Goal: Transaction & Acquisition: Purchase product/service

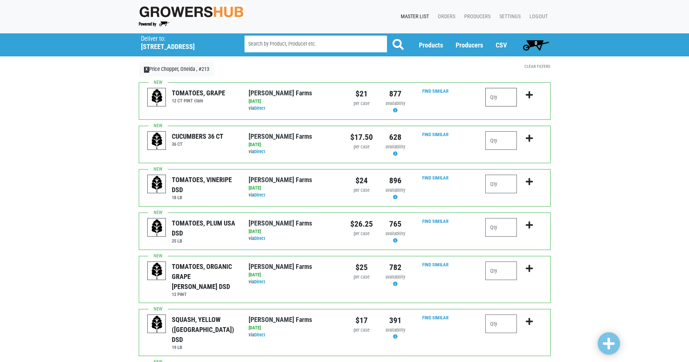
click at [509, 98] on input "number" at bounding box center [502, 97] width 32 height 19
type input "4"
click at [532, 95] on icon "submit" at bounding box center [529, 95] width 7 height 8
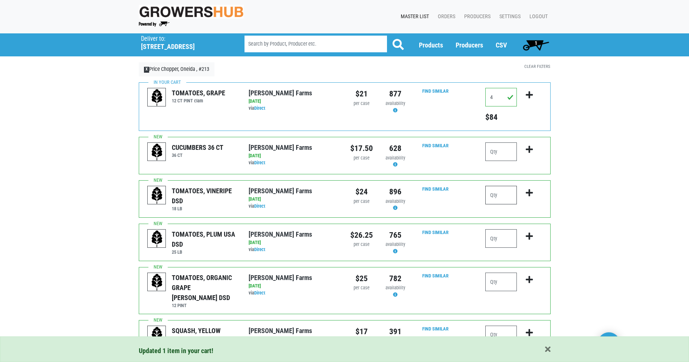
click at [500, 195] on input "number" at bounding box center [502, 195] width 32 height 19
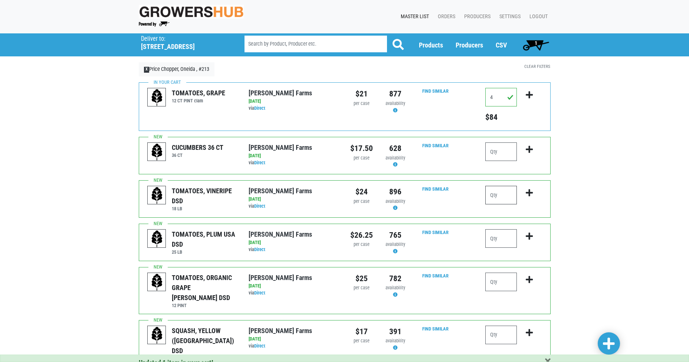
type input "2"
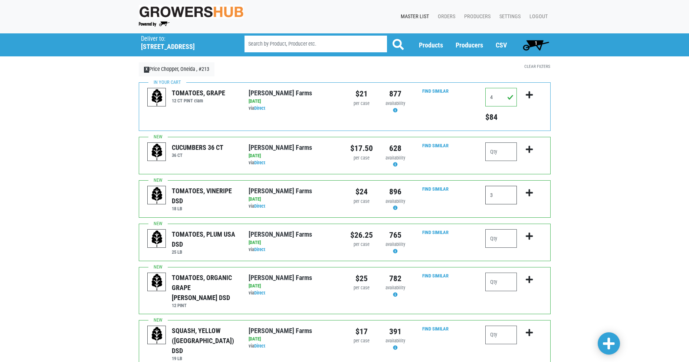
type input "3"
click at [531, 193] on icon "submit" at bounding box center [529, 193] width 7 height 8
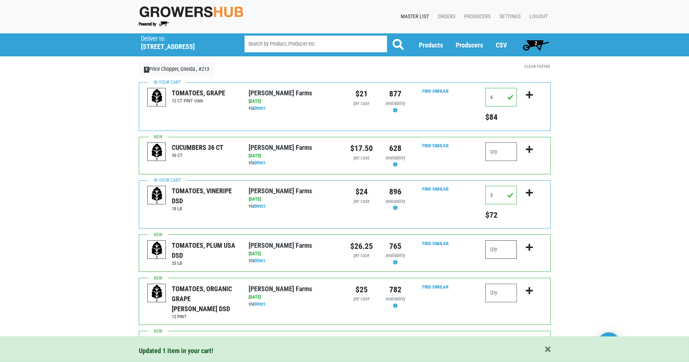
click at [502, 251] on input "number" at bounding box center [502, 250] width 32 height 19
type input "2"
click at [531, 250] on icon "submit" at bounding box center [529, 248] width 7 height 8
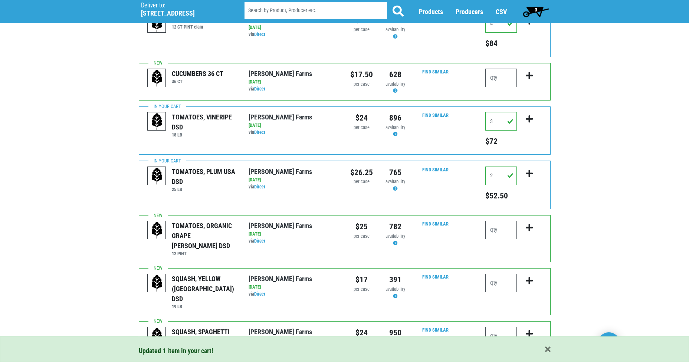
scroll to position [74, 0]
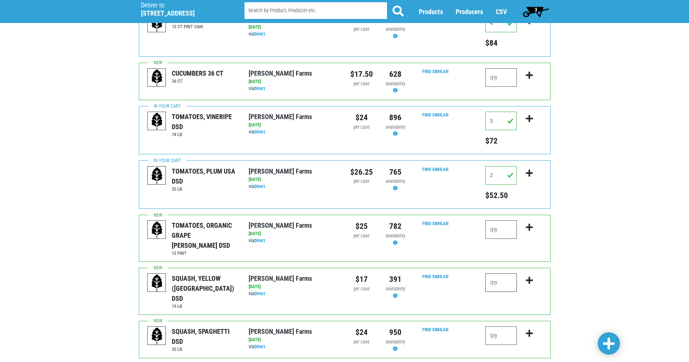
click at [501, 276] on input "number" at bounding box center [502, 283] width 32 height 19
type input "2"
click at [530, 277] on icon "submit" at bounding box center [529, 281] width 7 height 8
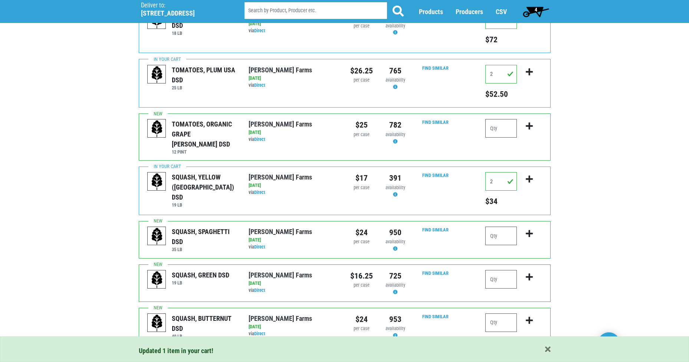
scroll to position [186, 0]
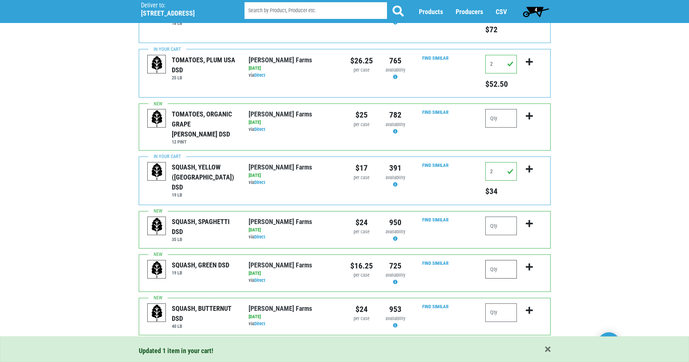
click at [503, 260] on input "number" at bounding box center [502, 269] width 32 height 19
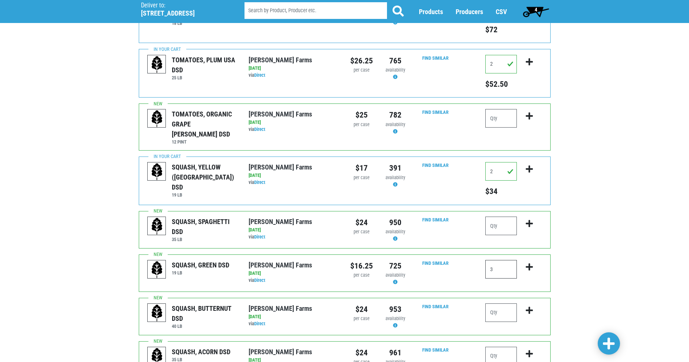
type input "3"
click at [529, 263] on icon "submit" at bounding box center [529, 267] width 7 height 8
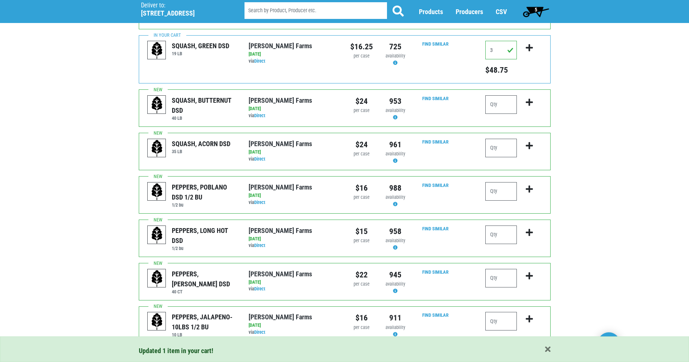
scroll to position [408, 0]
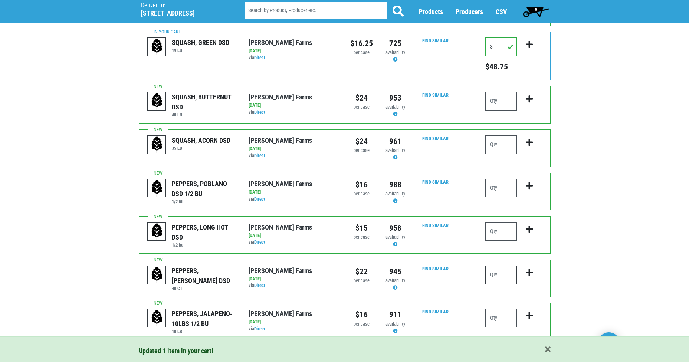
click at [503, 267] on input "number" at bounding box center [502, 275] width 32 height 19
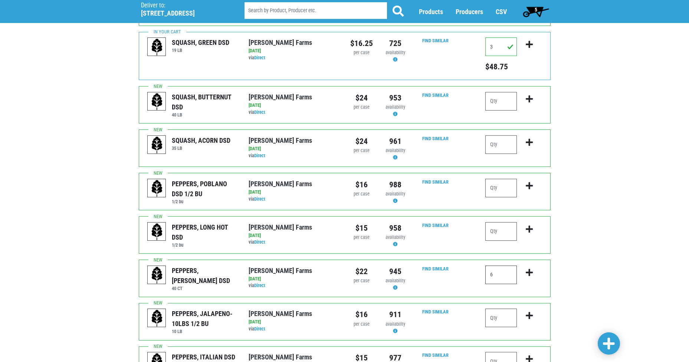
type input "6"
click at [529, 269] on icon "submit" at bounding box center [529, 273] width 7 height 8
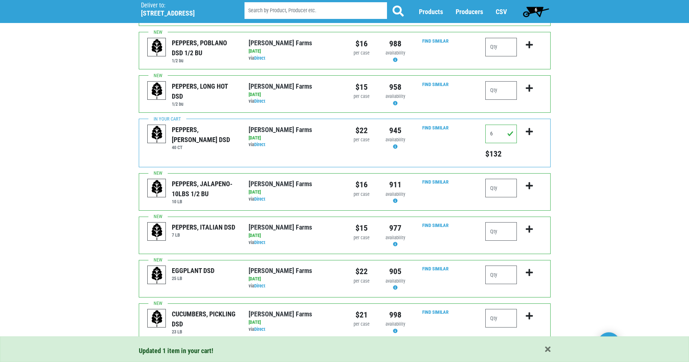
scroll to position [557, 0]
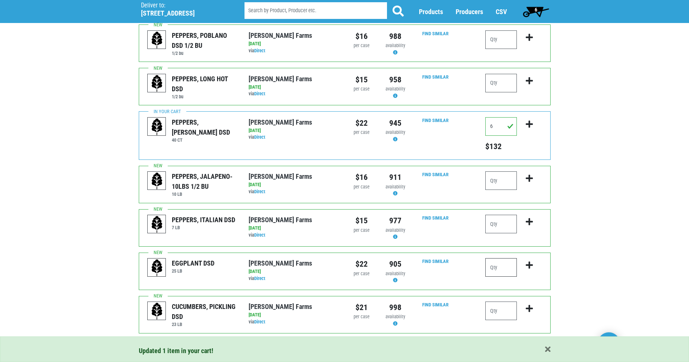
click at [503, 261] on input "number" at bounding box center [502, 267] width 32 height 19
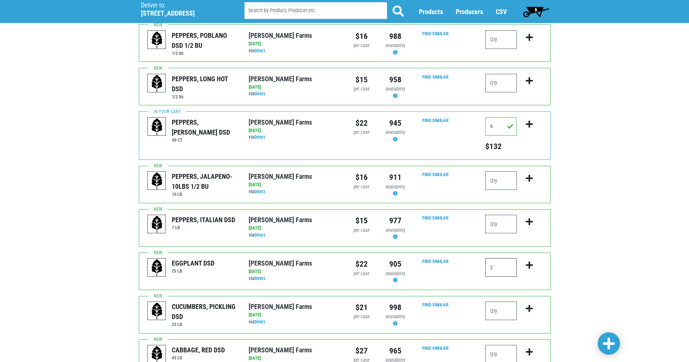
type input "2"
click at [529, 261] on icon "submit" at bounding box center [529, 265] width 7 height 8
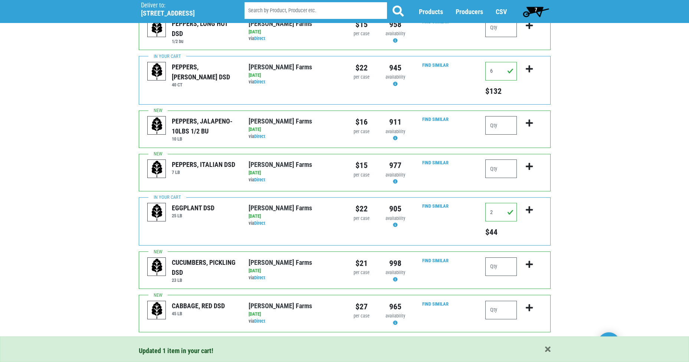
scroll to position [663, 0]
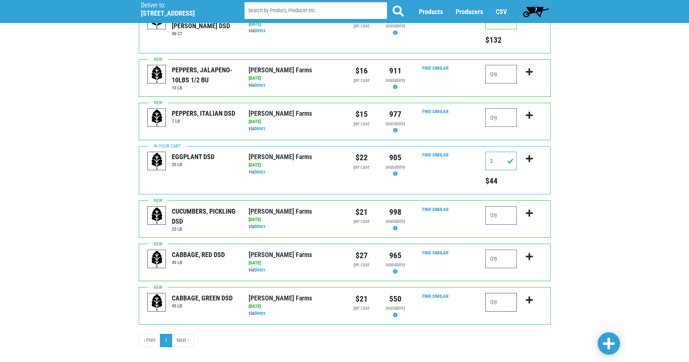
click at [502, 293] on input "number" at bounding box center [502, 302] width 32 height 19
type input "1"
click at [530, 296] on icon "submit" at bounding box center [529, 300] width 7 height 8
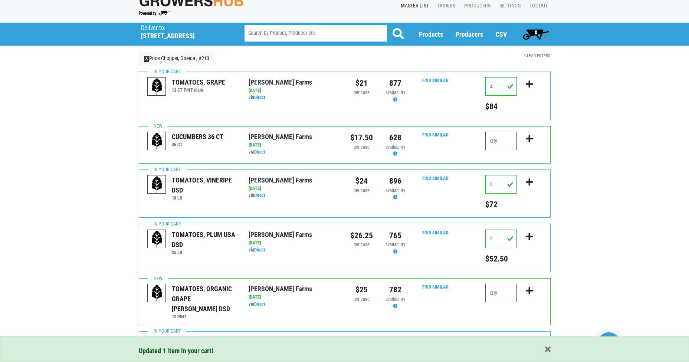
scroll to position [0, 0]
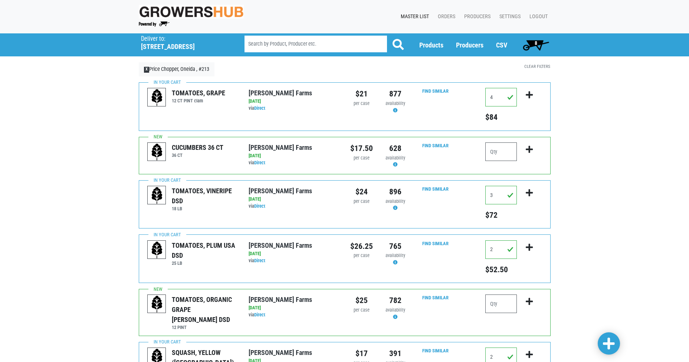
click at [537, 43] on span "8" at bounding box center [536, 43] width 3 height 6
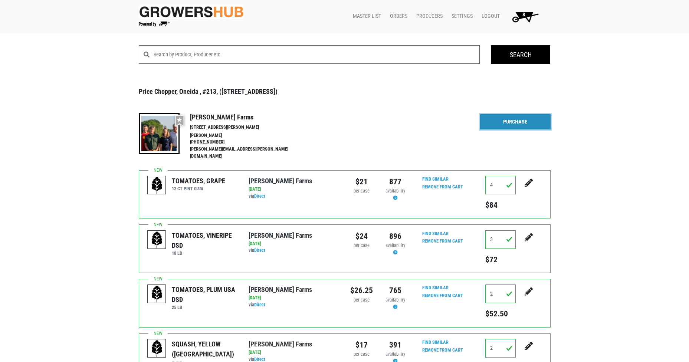
click at [519, 122] on link "Purchase" at bounding box center [515, 122] width 71 height 16
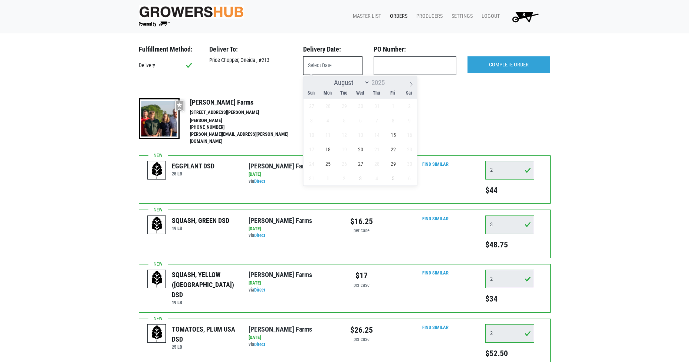
click at [340, 71] on input "text" at bounding box center [332, 65] width 59 height 19
click at [392, 135] on span "15" at bounding box center [393, 135] width 14 height 14
type input "2025-08-15"
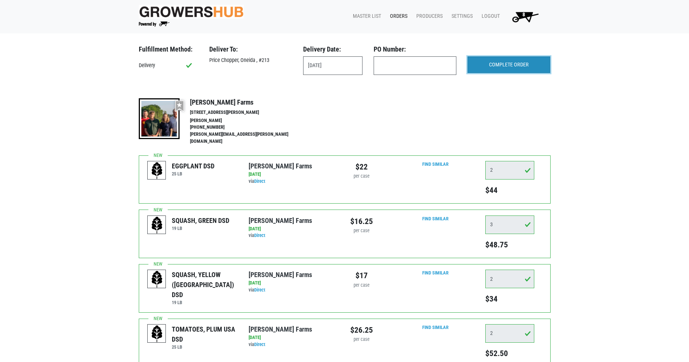
click at [491, 66] on input "COMPLETE ORDER" at bounding box center [509, 64] width 83 height 17
